Goal: Information Seeking & Learning: Learn about a topic

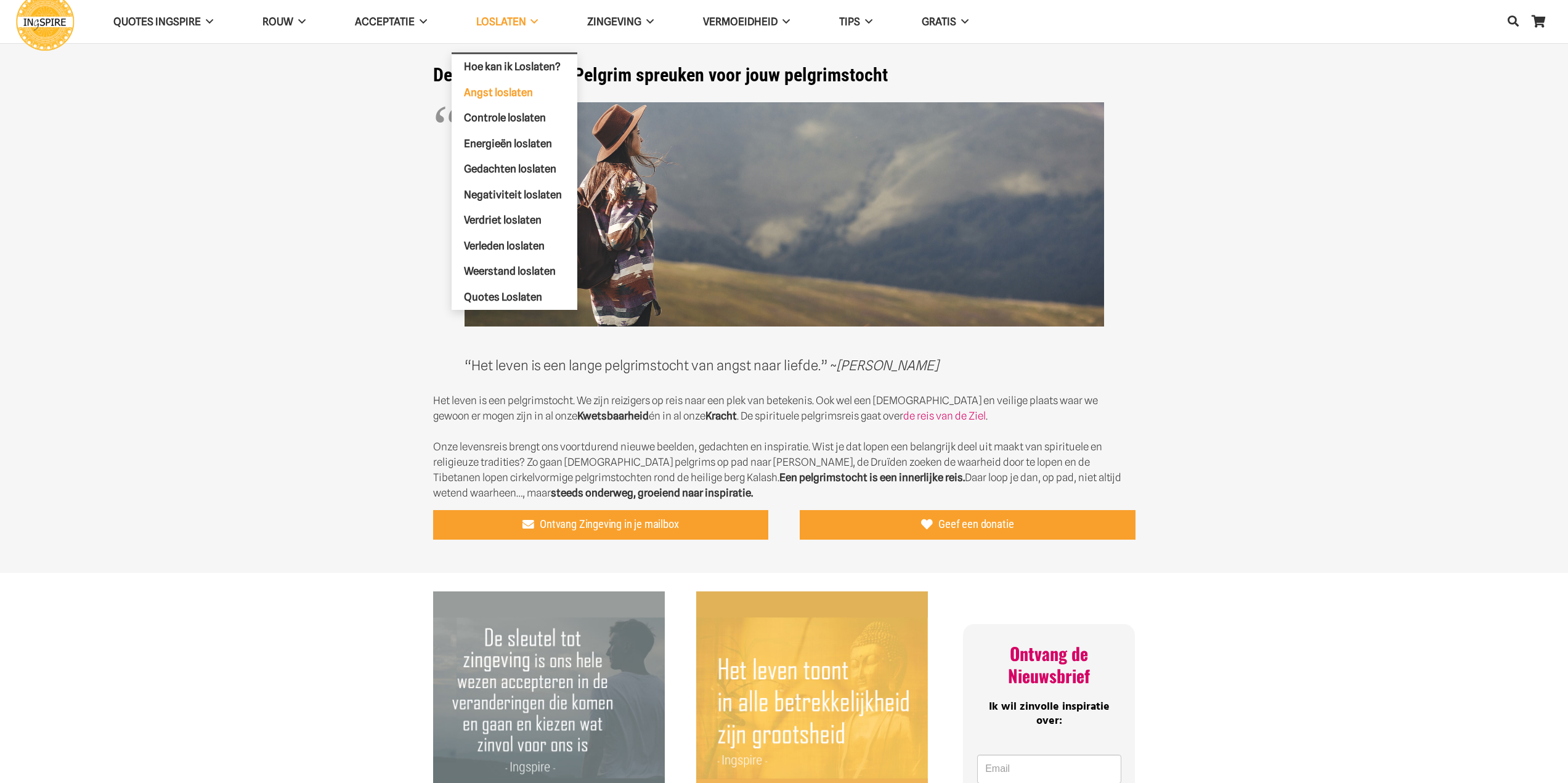
click at [516, 95] on span "Angst loslaten" at bounding box center [499, 91] width 69 height 13
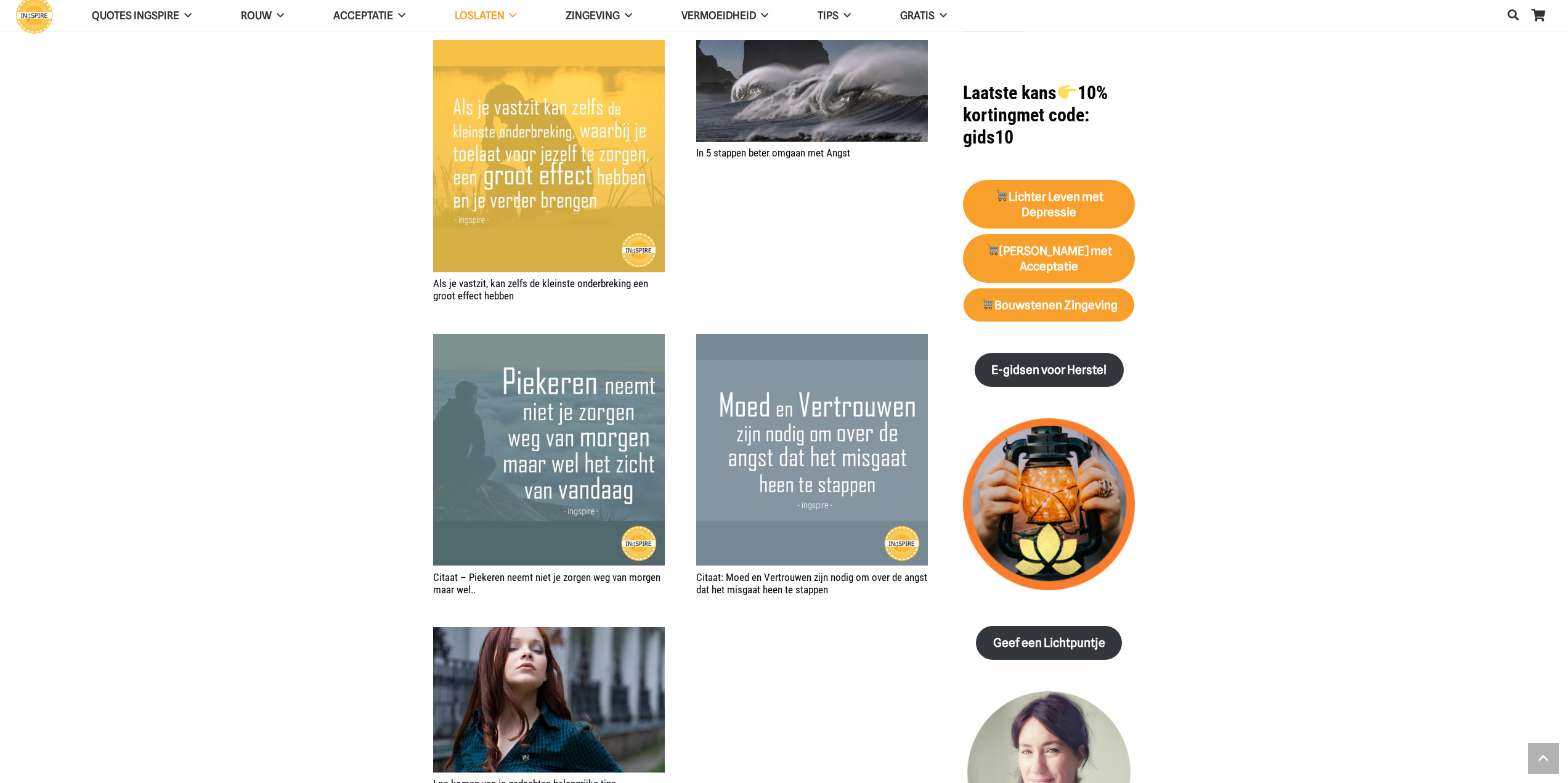
scroll to position [1212, 0]
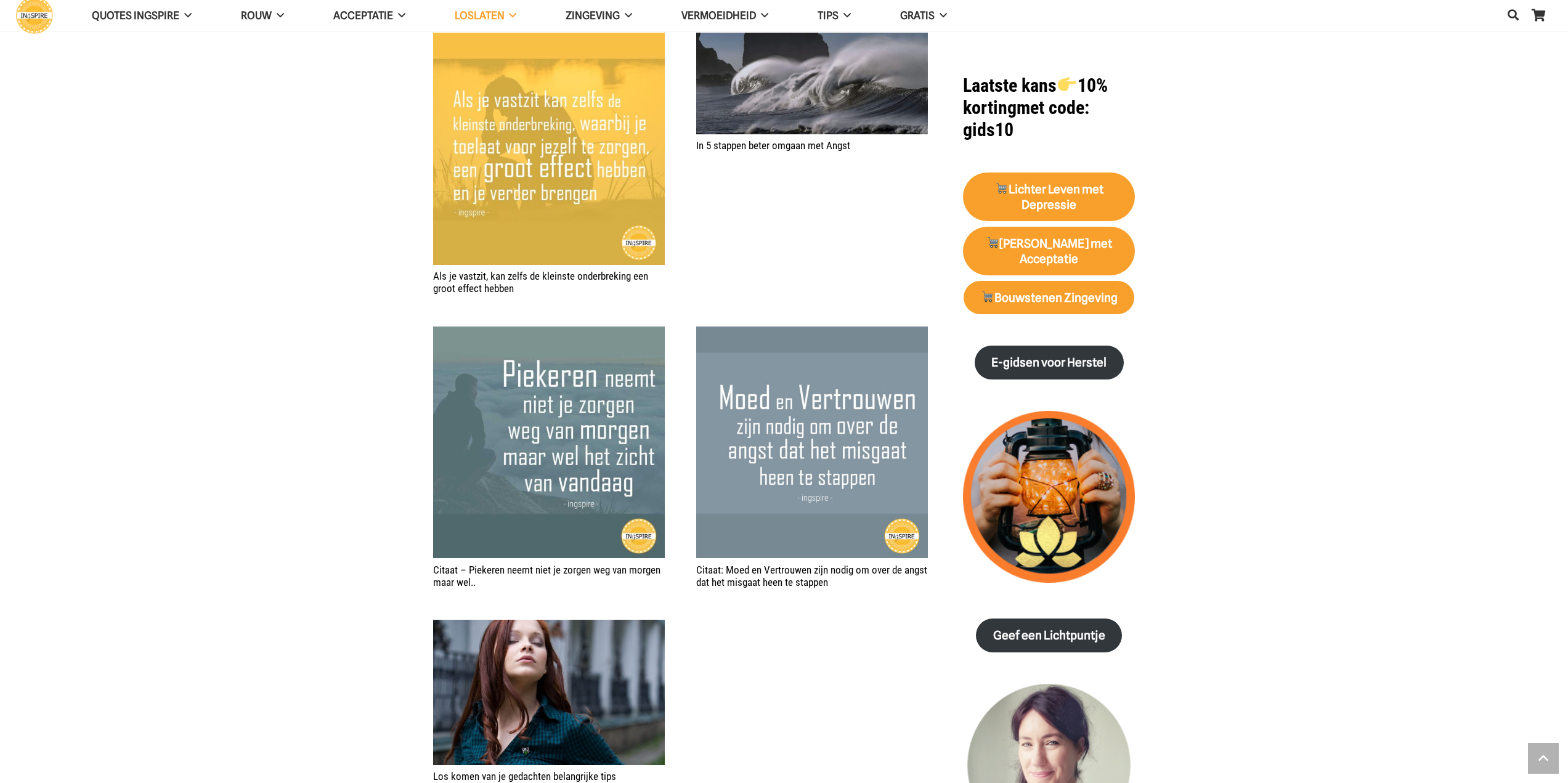
click at [834, 581] on h2 "Citaat: Moed en Vertrouwen zijn nodig om over de angst dat het misgaat heen te …" at bounding box center [812, 576] width 232 height 25
drag, startPoint x: 832, startPoint y: 585, endPoint x: 743, endPoint y: 575, distance: 89.6
click at [743, 575] on h2 "Citaat: Moed en Vertrouwen zijn nodig om over de angst dat het misgaat heen te …" at bounding box center [812, 576] width 232 height 25
